Goal: Task Accomplishment & Management: Manage account settings

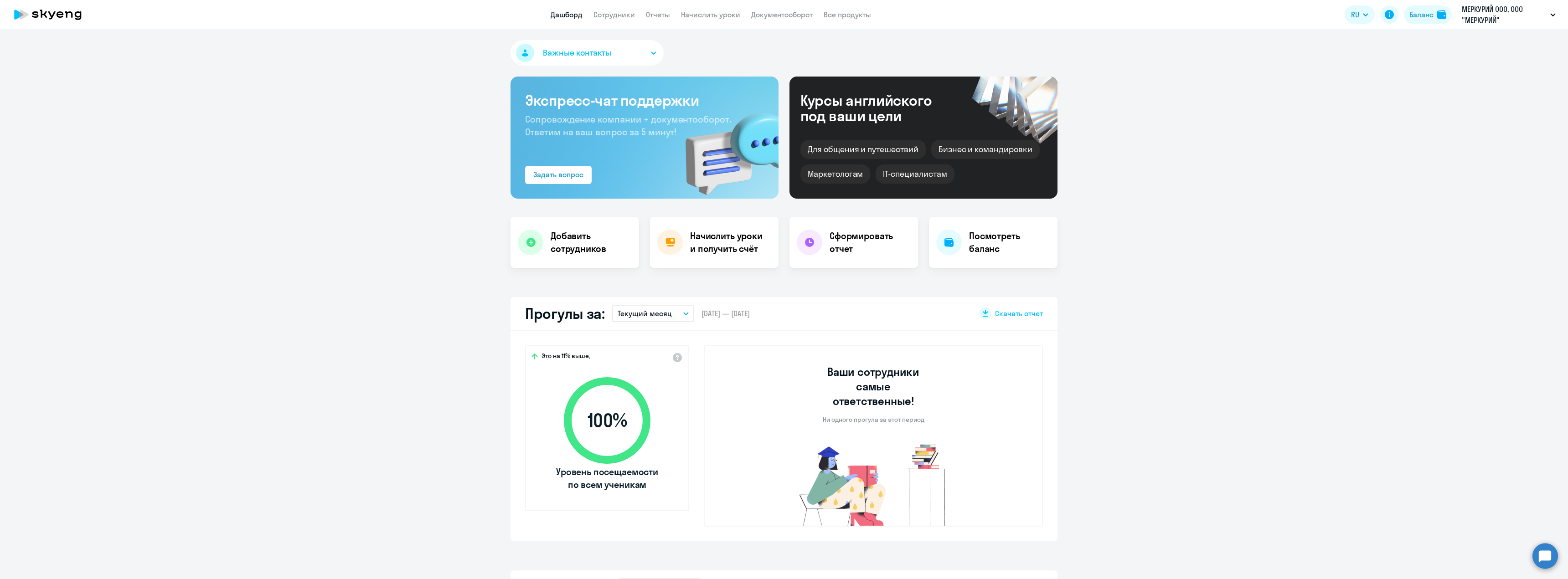
select select "30"
click at [618, 17] on link "Сотрудники" at bounding box center [614, 14] width 41 height 9
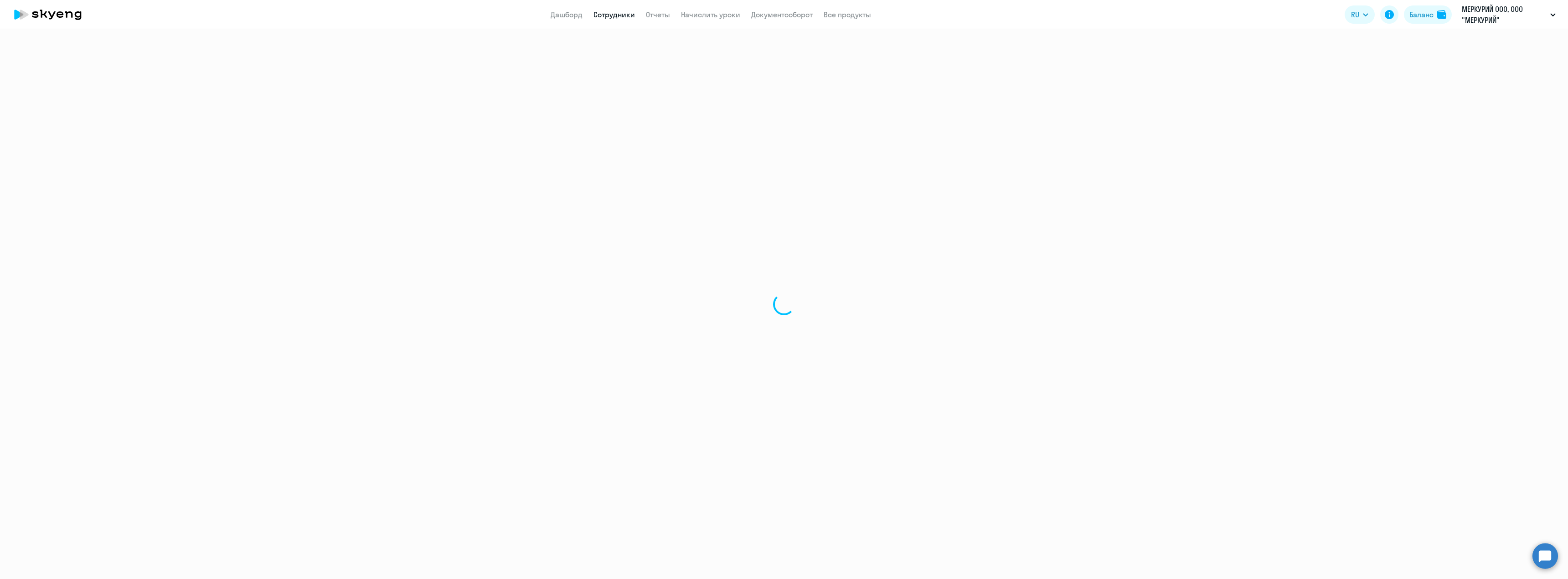
select select "30"
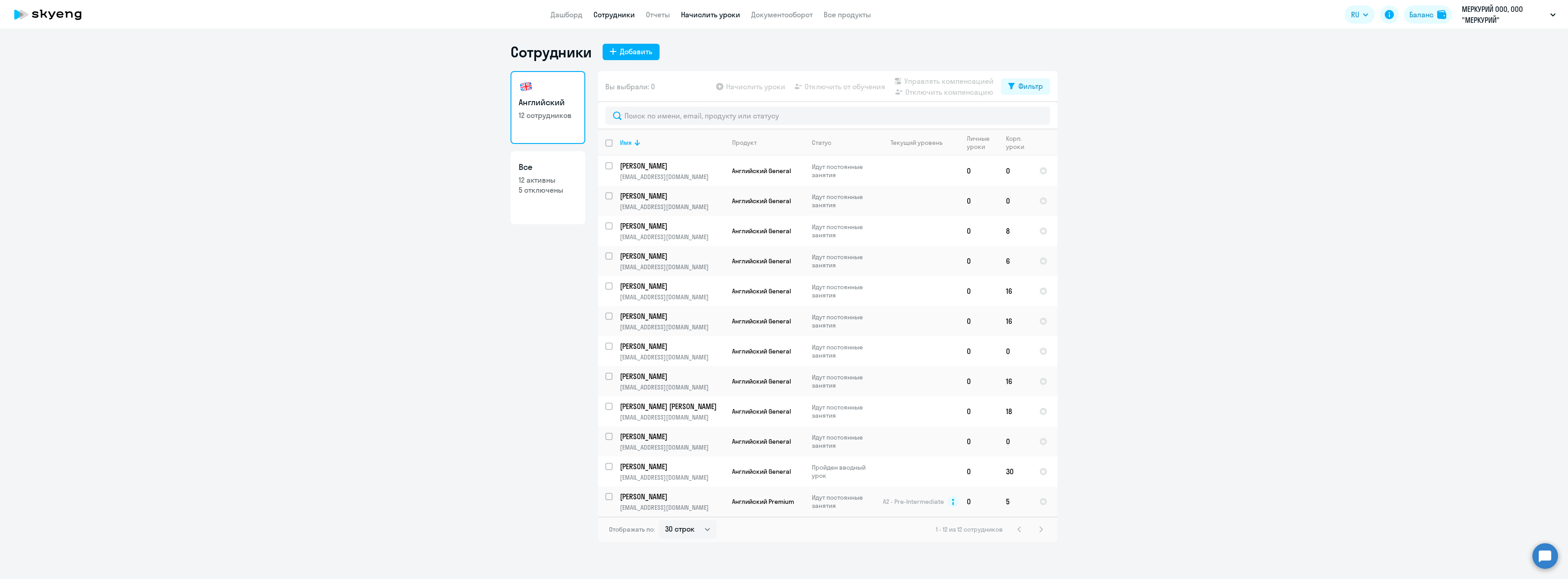
click at [707, 19] on link "Начислить уроки" at bounding box center [710, 14] width 59 height 9
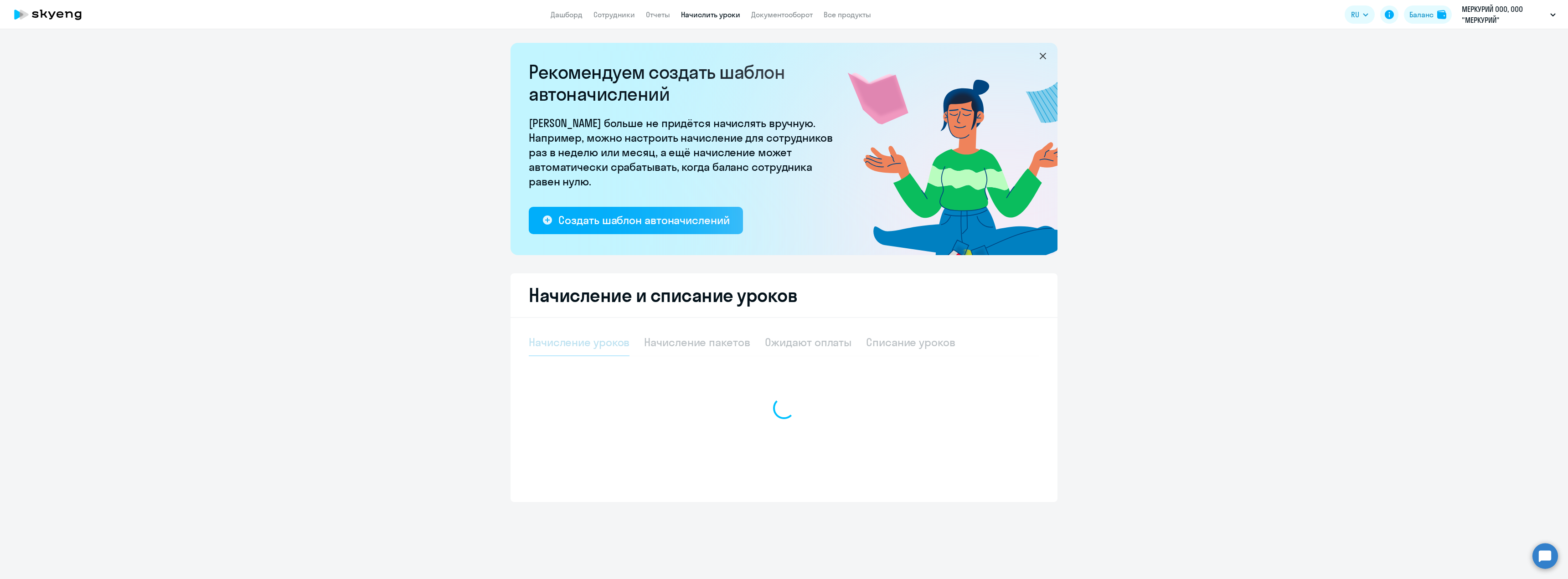
select select "10"
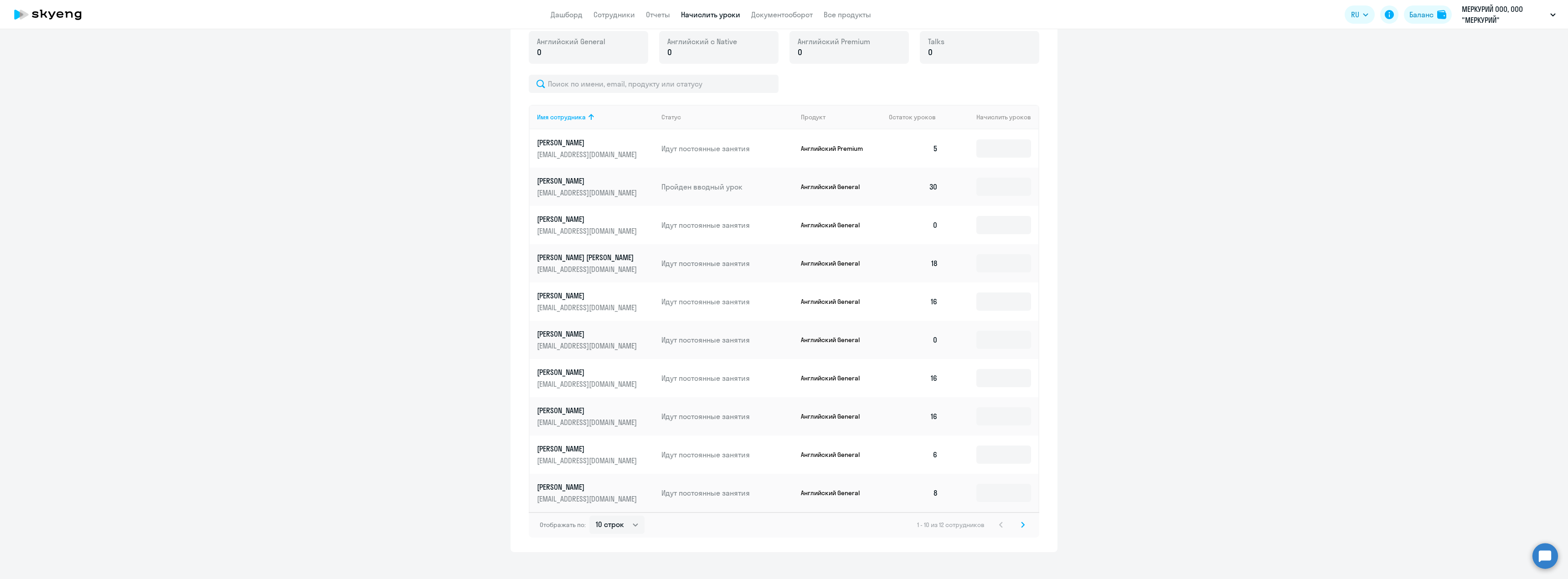
scroll to position [345, 0]
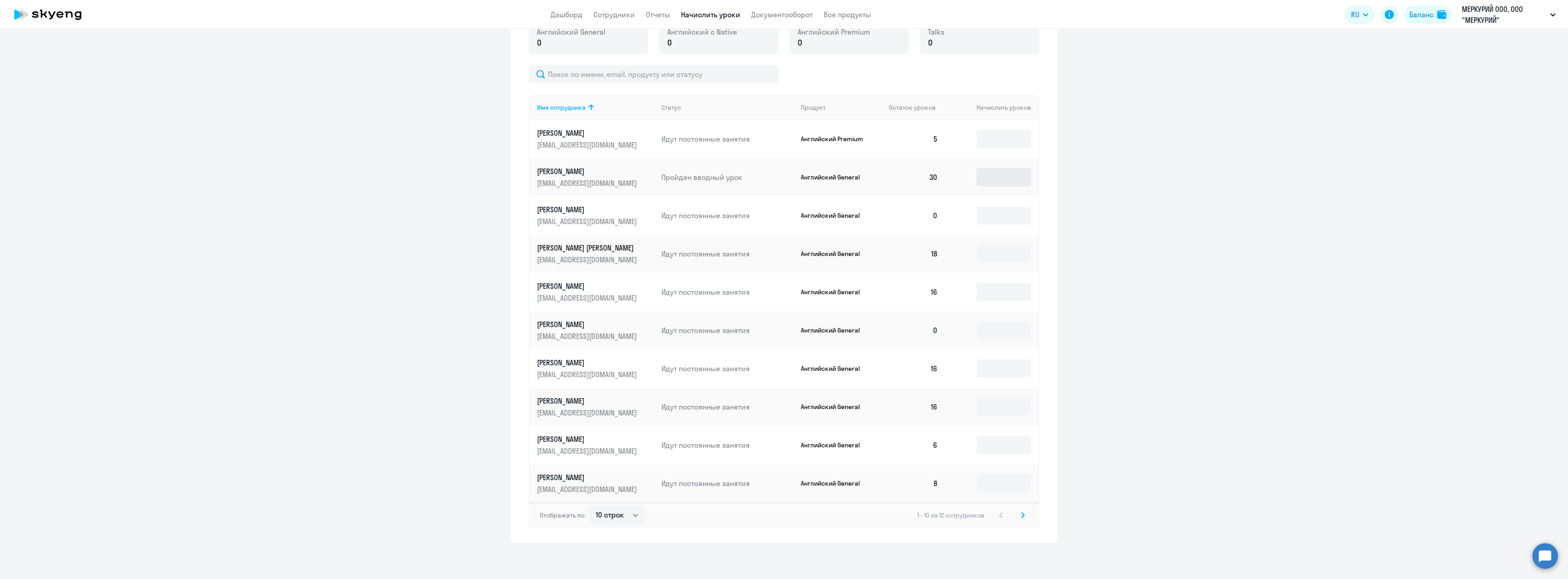
drag, startPoint x: 1105, startPoint y: 221, endPoint x: 1007, endPoint y: 175, distance: 108.3
click at [1105, 220] on ng-component "Рекомендуем создать шаблон автоначислений Уроки больше не придётся начислять вр…" at bounding box center [784, 120] width 1568 height 845
click at [1255, 186] on ng-component "Рекомендуем создать шаблон автоначислений Уроки больше не придётся начислять вр…" at bounding box center [784, 120] width 1568 height 845
